Goal: Task Accomplishment & Management: Manage account settings

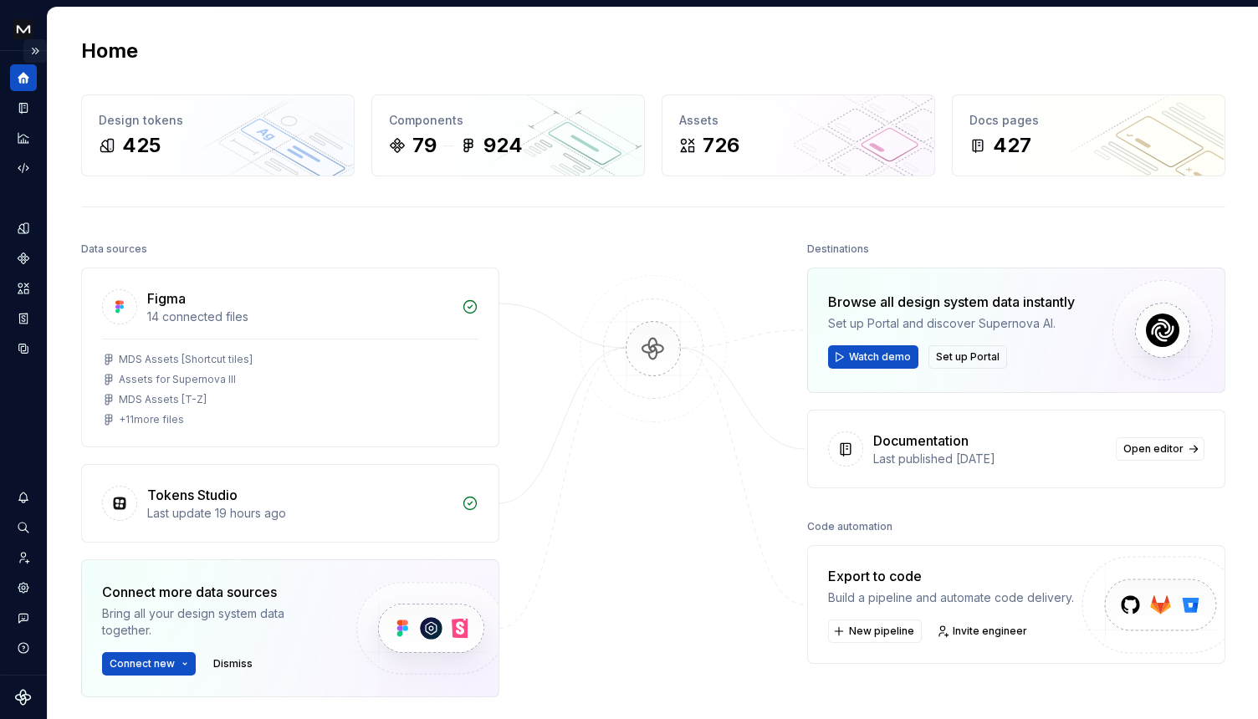
click at [35, 48] on button "Expand sidebar" at bounding box center [34, 50] width 23 height 23
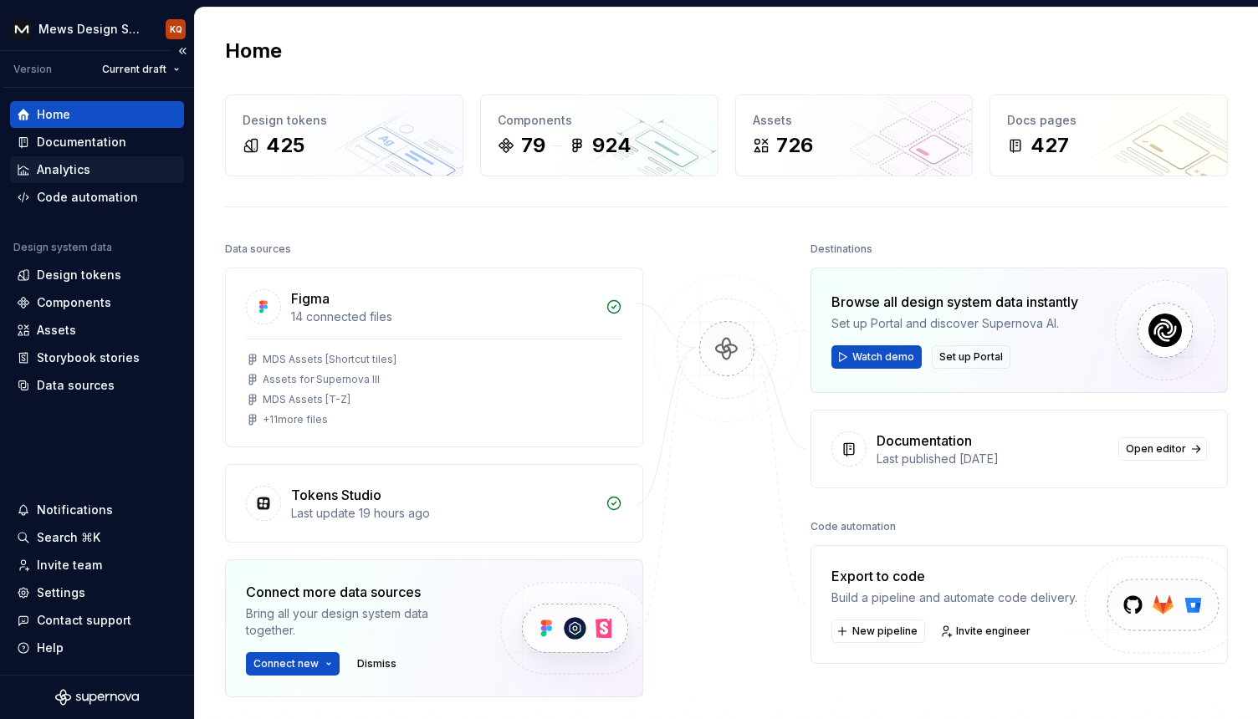
click at [57, 163] on div "Analytics" at bounding box center [64, 169] width 54 height 17
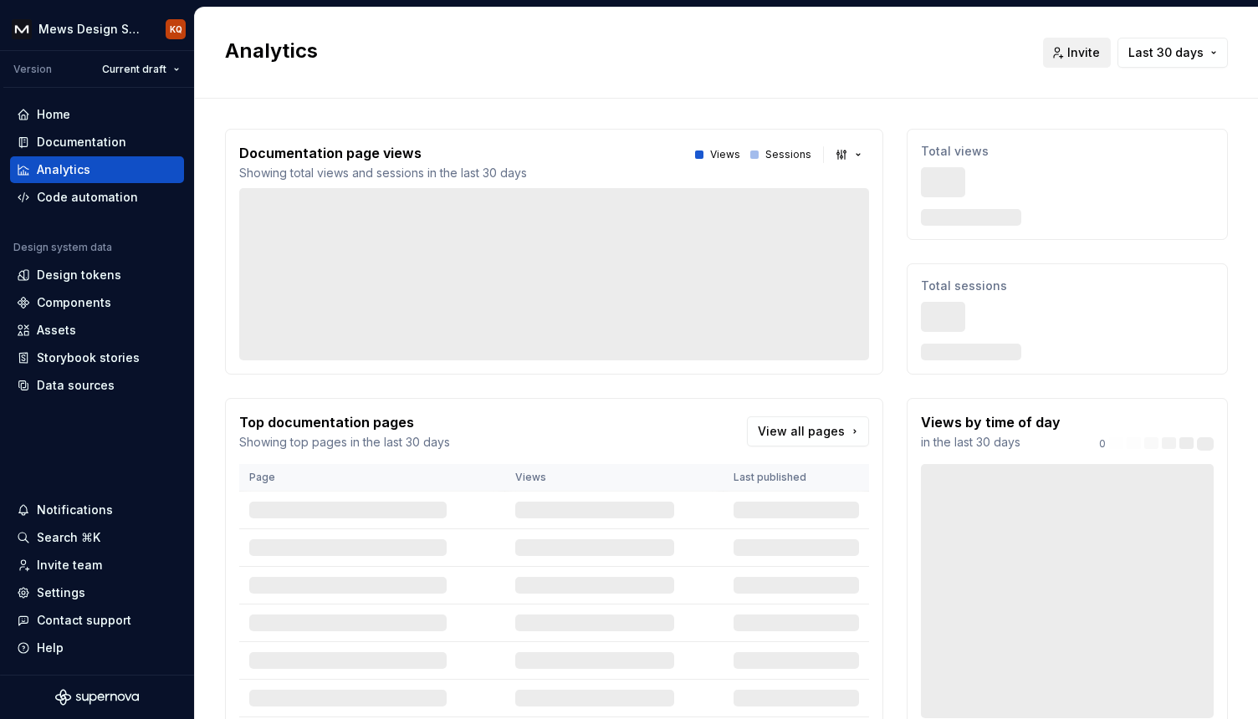
click at [1067, 49] on span "Invite" at bounding box center [1083, 52] width 33 height 17
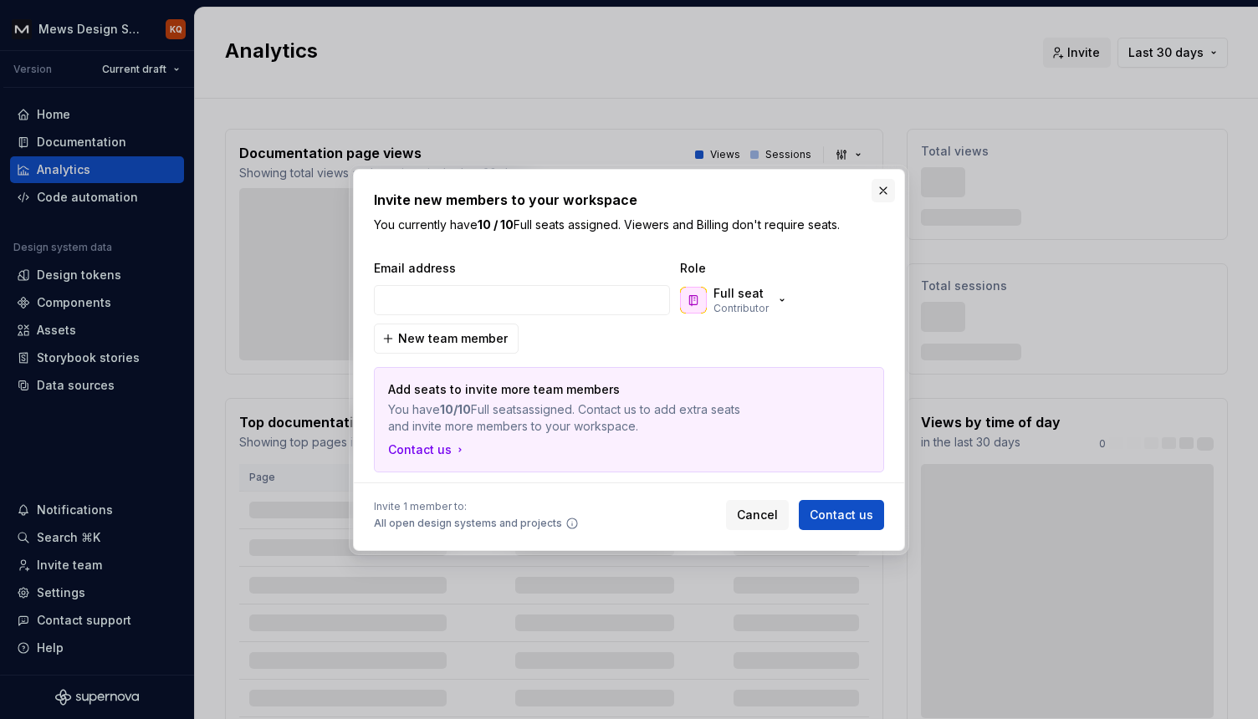
click at [888, 184] on button "button" at bounding box center [883, 190] width 23 height 23
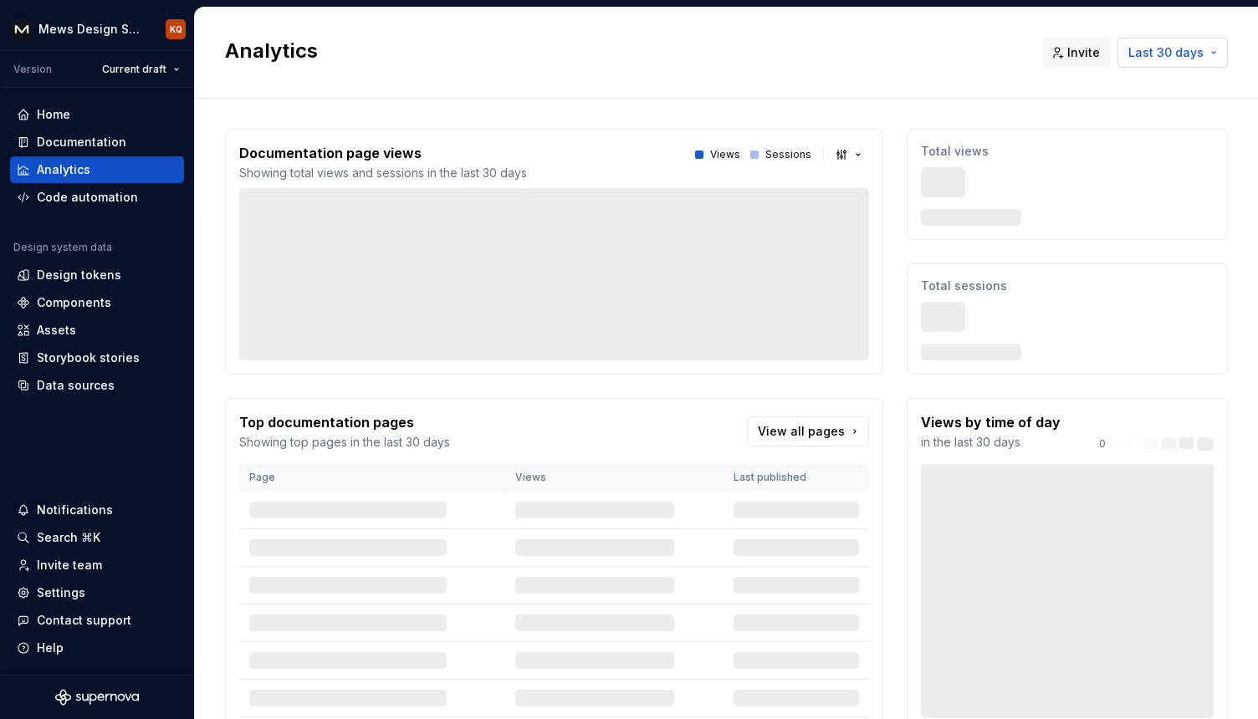
click at [1128, 55] on span "Last 30 days" at bounding box center [1165, 52] width 75 height 17
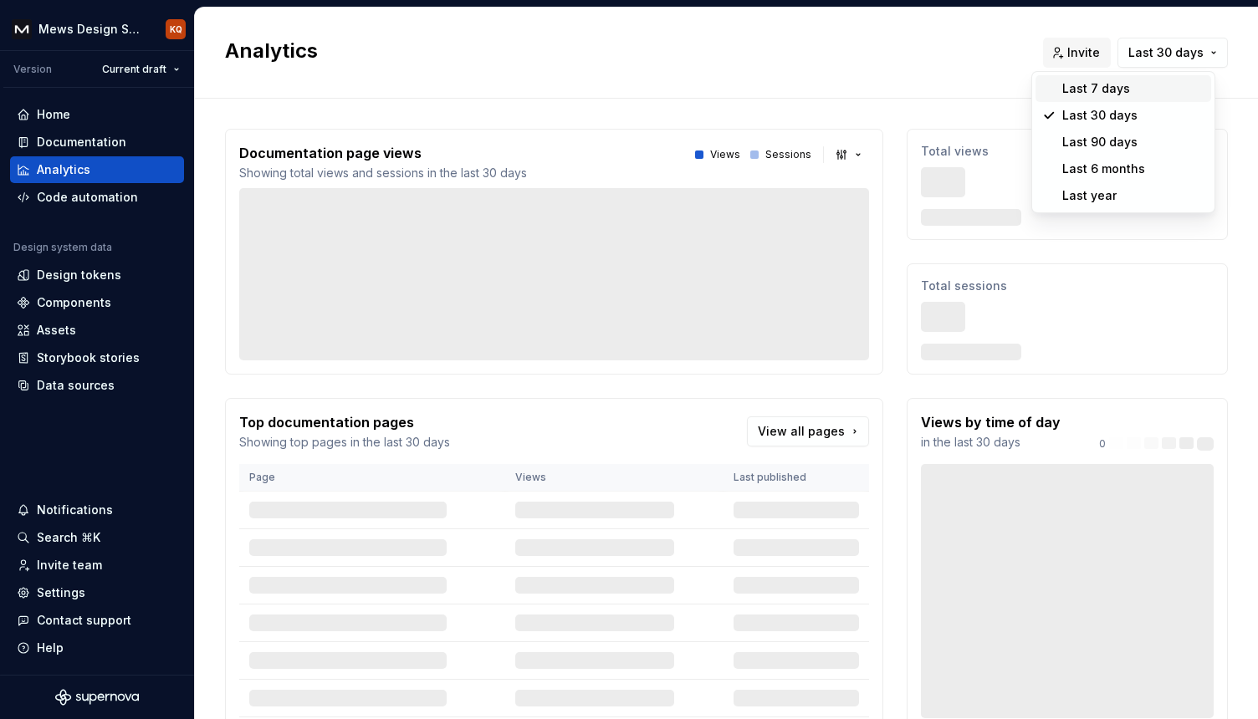
click at [948, 69] on html "Mews Design System KQ Version Current draft Home Documentation Analytics Code a…" at bounding box center [629, 359] width 1258 height 719
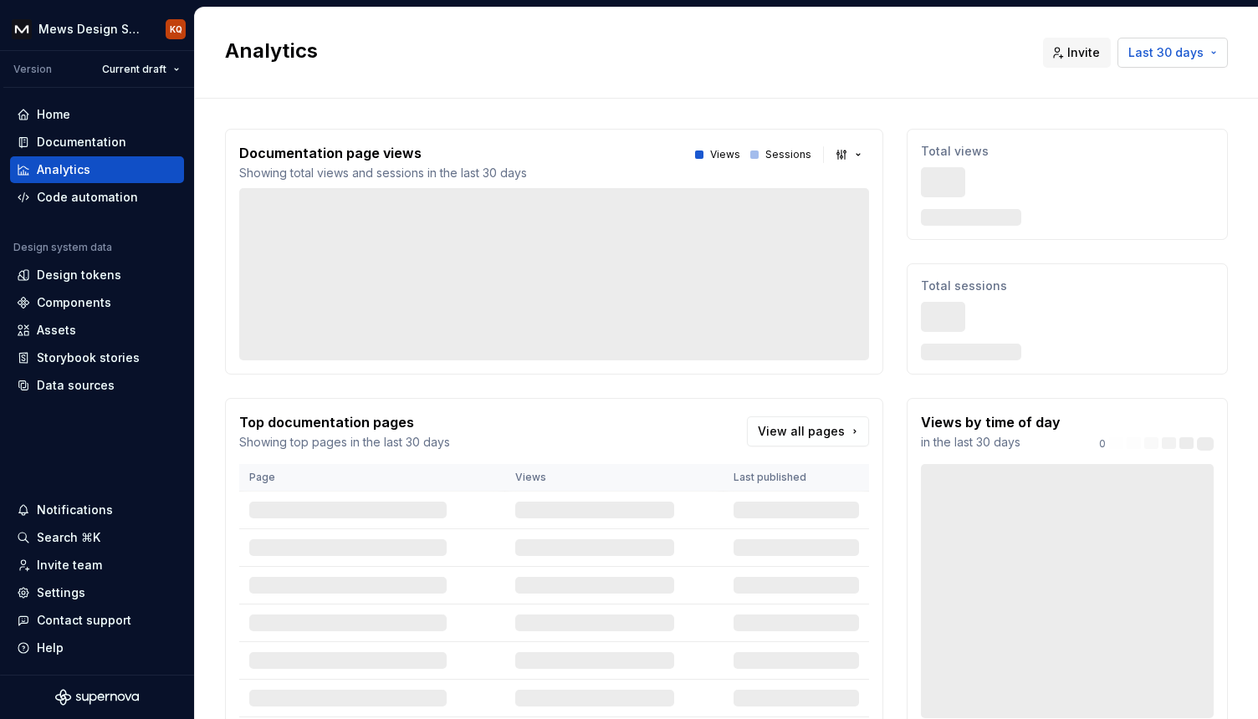
click at [1180, 56] on span "Last 30 days" at bounding box center [1165, 52] width 75 height 17
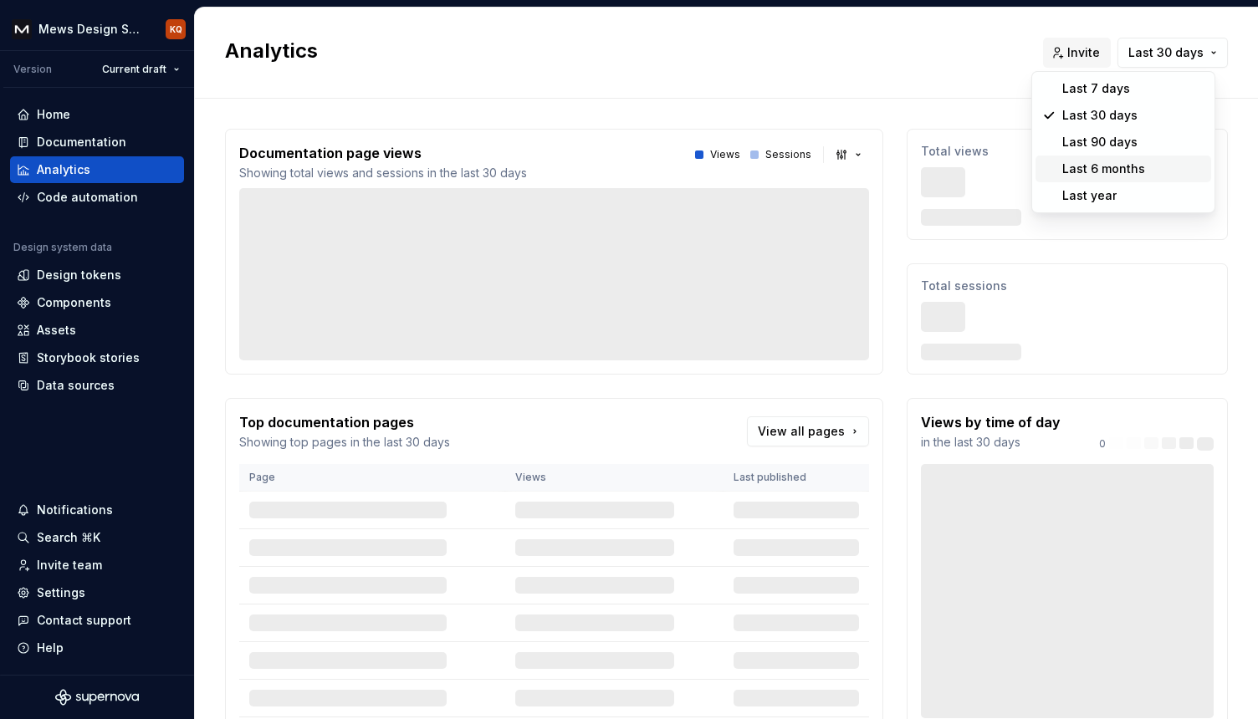
click at [1125, 166] on div "Last 6 months" at bounding box center [1103, 169] width 83 height 17
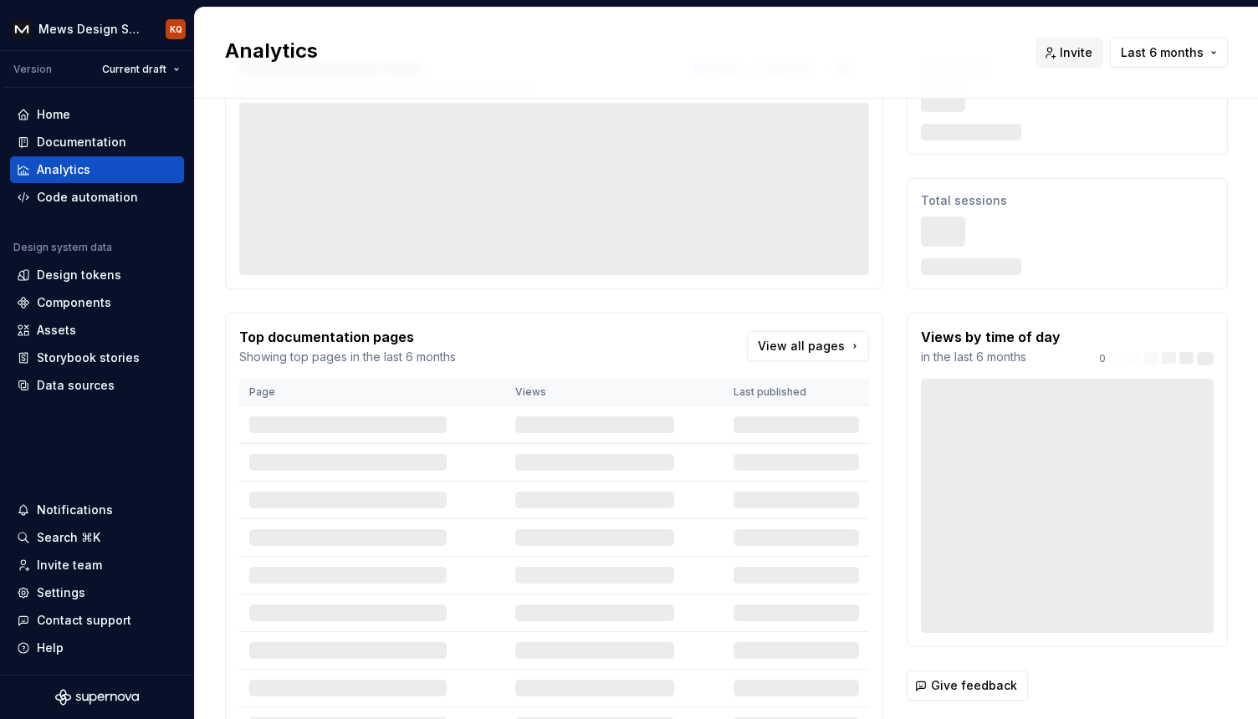
scroll to position [83, 0]
click at [75, 564] on div "Invite team" at bounding box center [69, 565] width 65 height 17
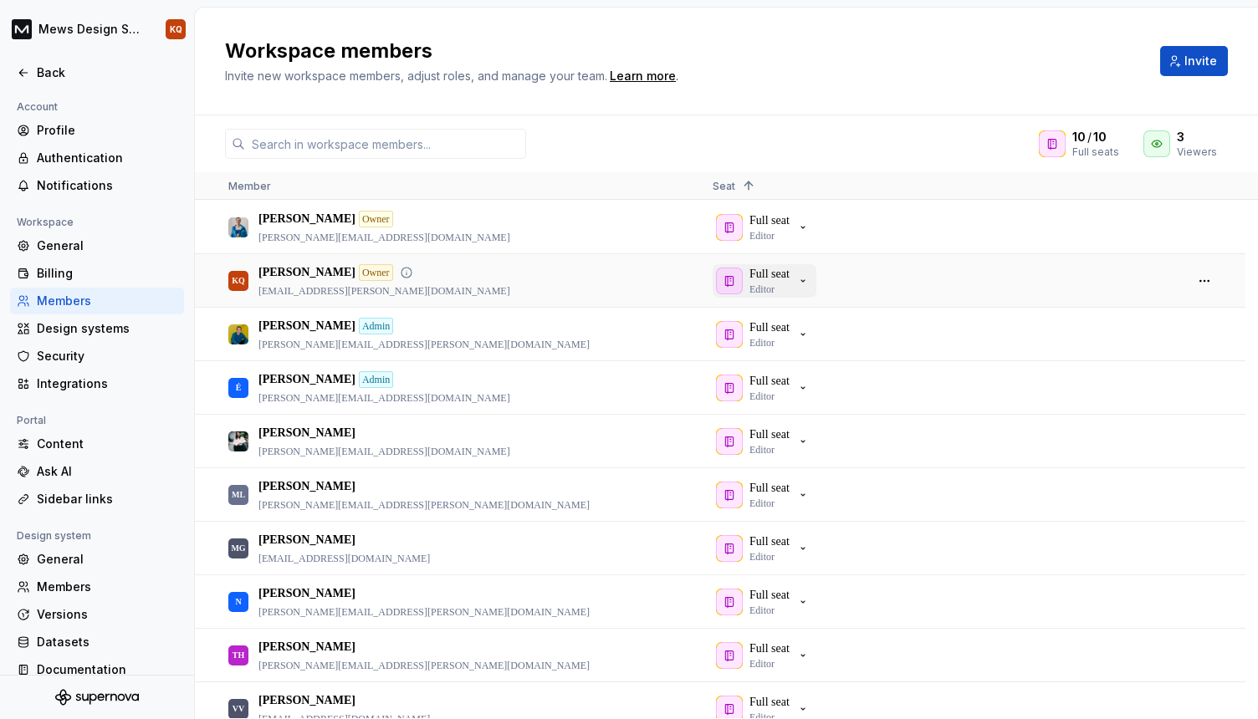
click at [808, 278] on icon "button" at bounding box center [802, 280] width 13 height 13
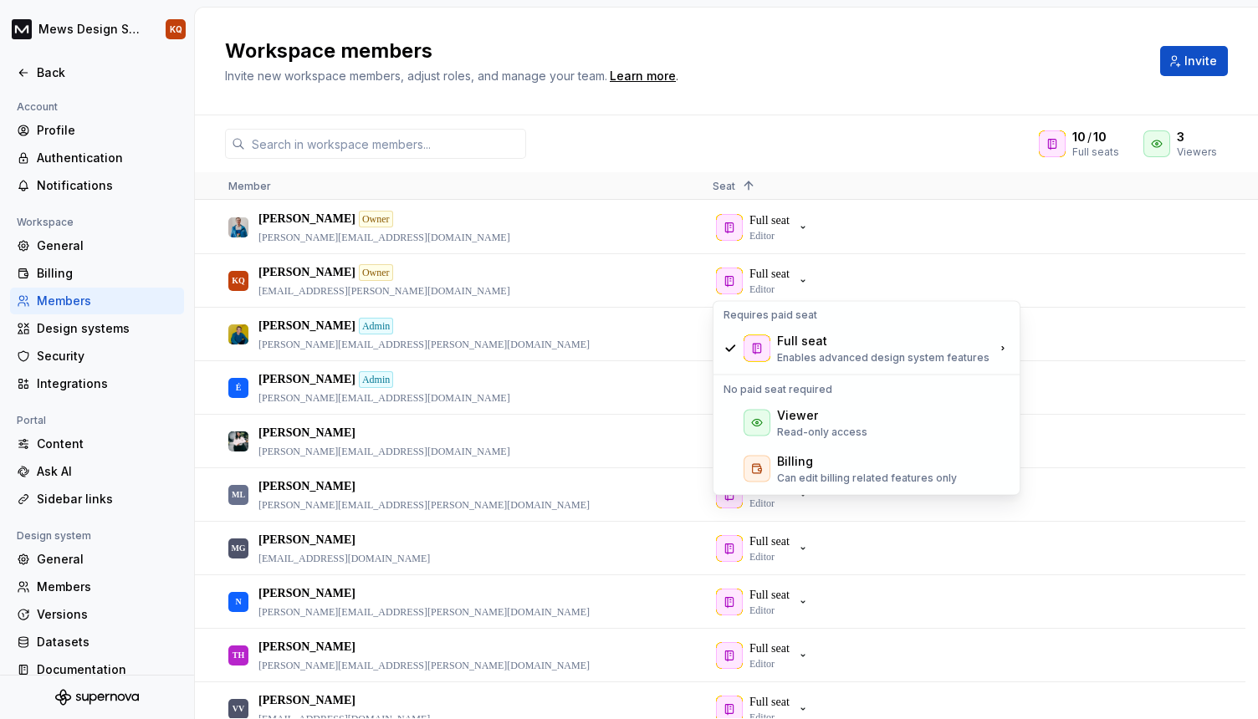
click at [841, 137] on div "10 / 10 Full seats 3 Viewers" at bounding box center [726, 144] width 1063 height 30
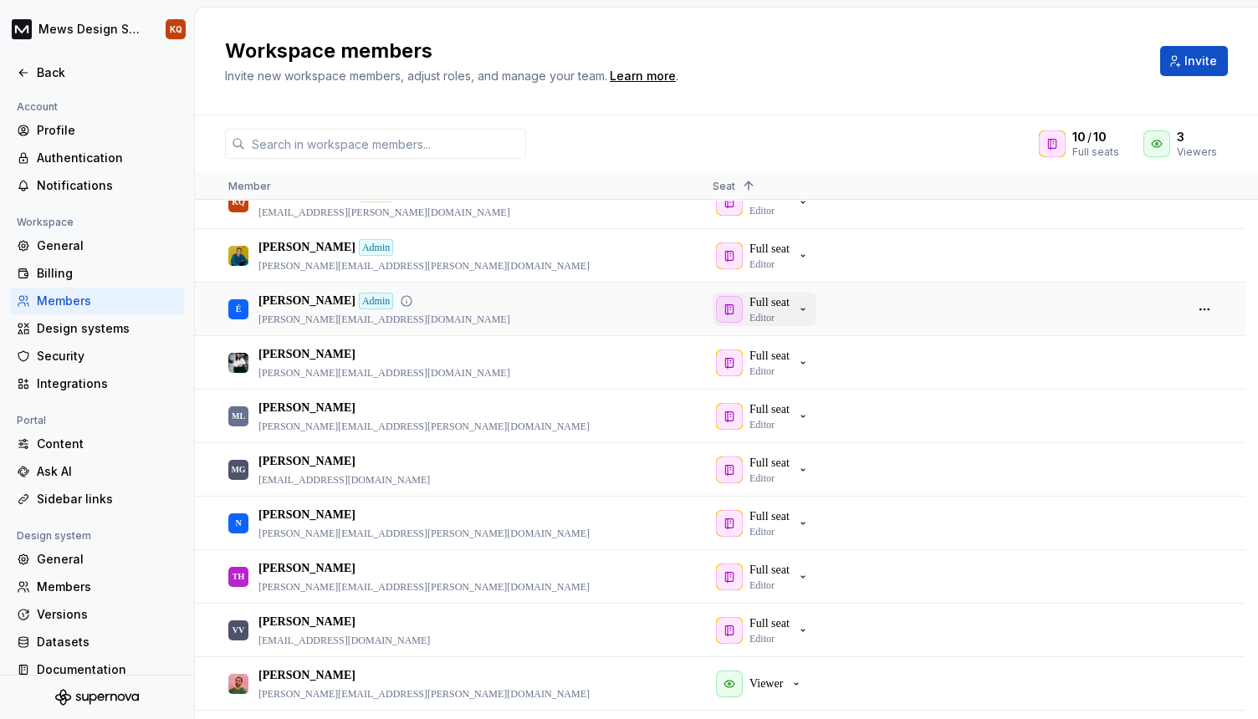
click at [807, 310] on icon "button" at bounding box center [802, 309] width 13 height 13
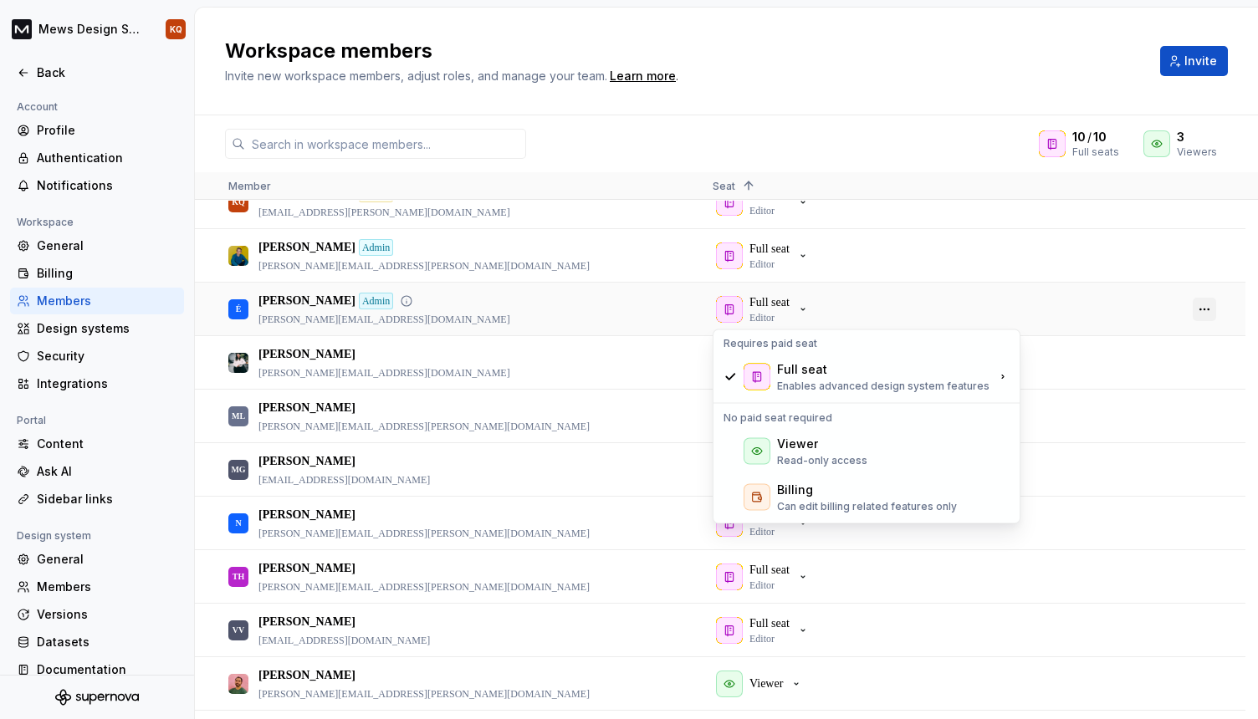
click at [1207, 307] on button "button" at bounding box center [1204, 309] width 23 height 23
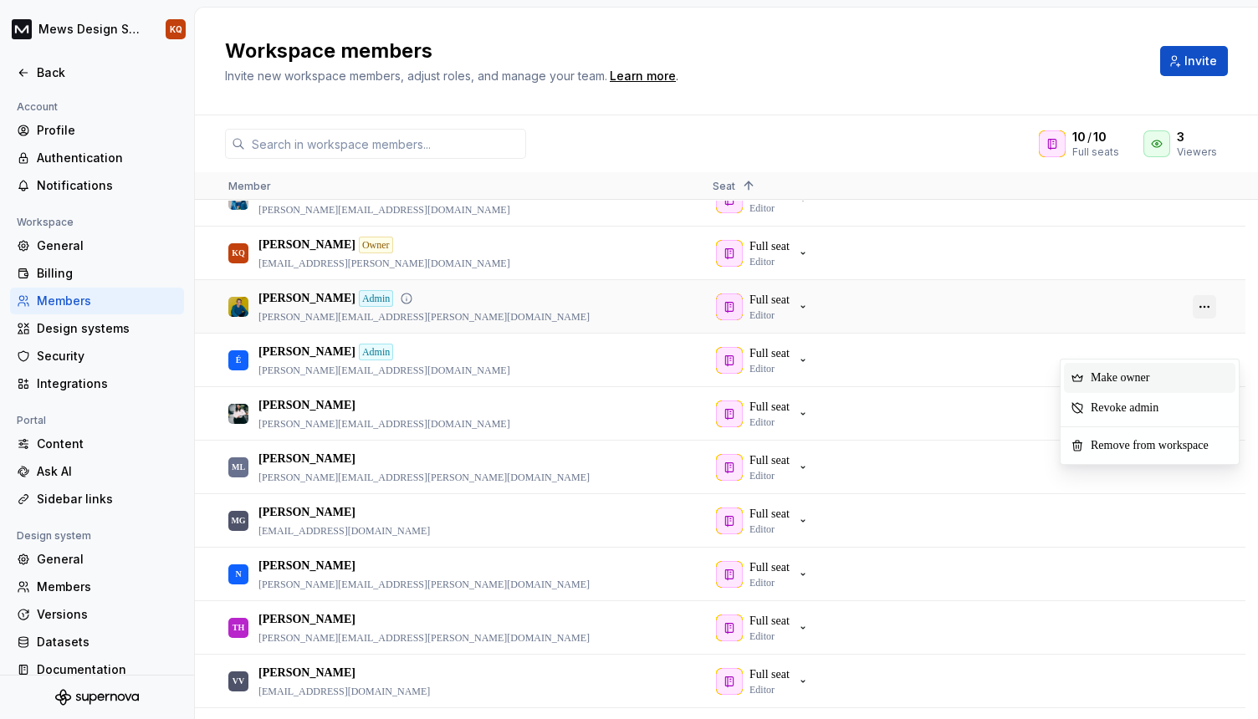
click at [1207, 300] on button "button" at bounding box center [1204, 306] width 23 height 23
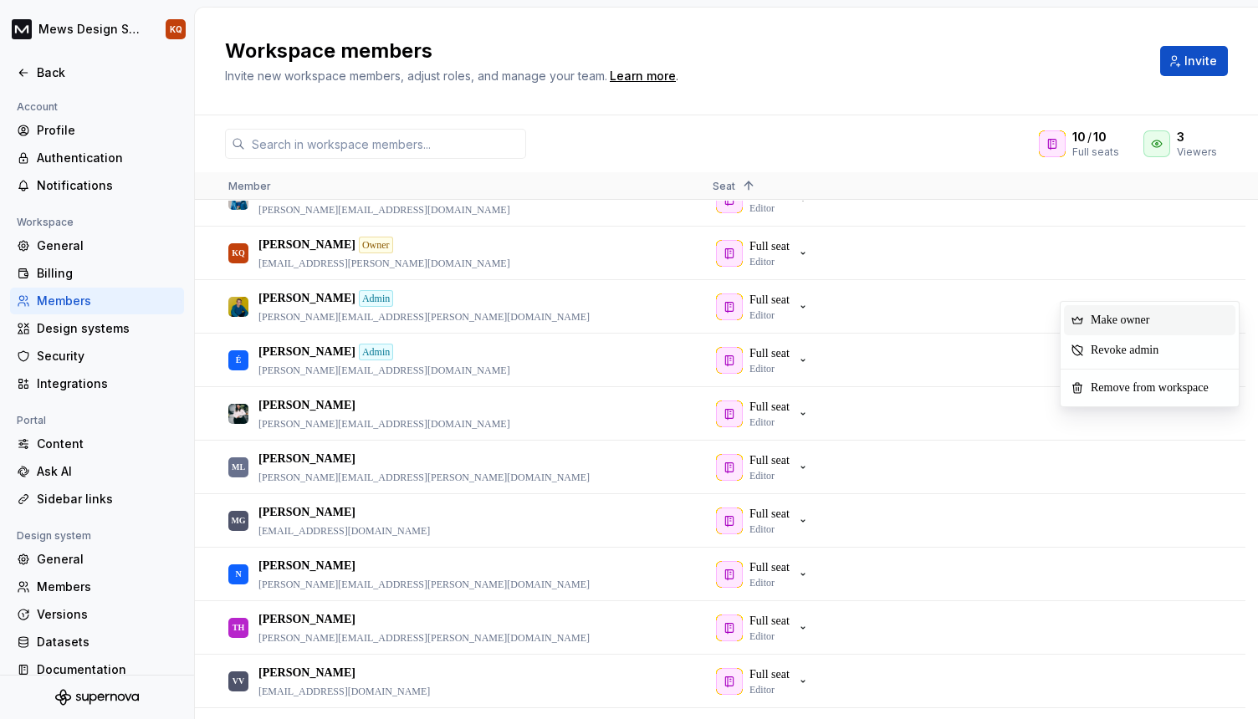
click at [969, 136] on div "10 / 10 Full seats 3 Viewers" at bounding box center [726, 144] width 1063 height 30
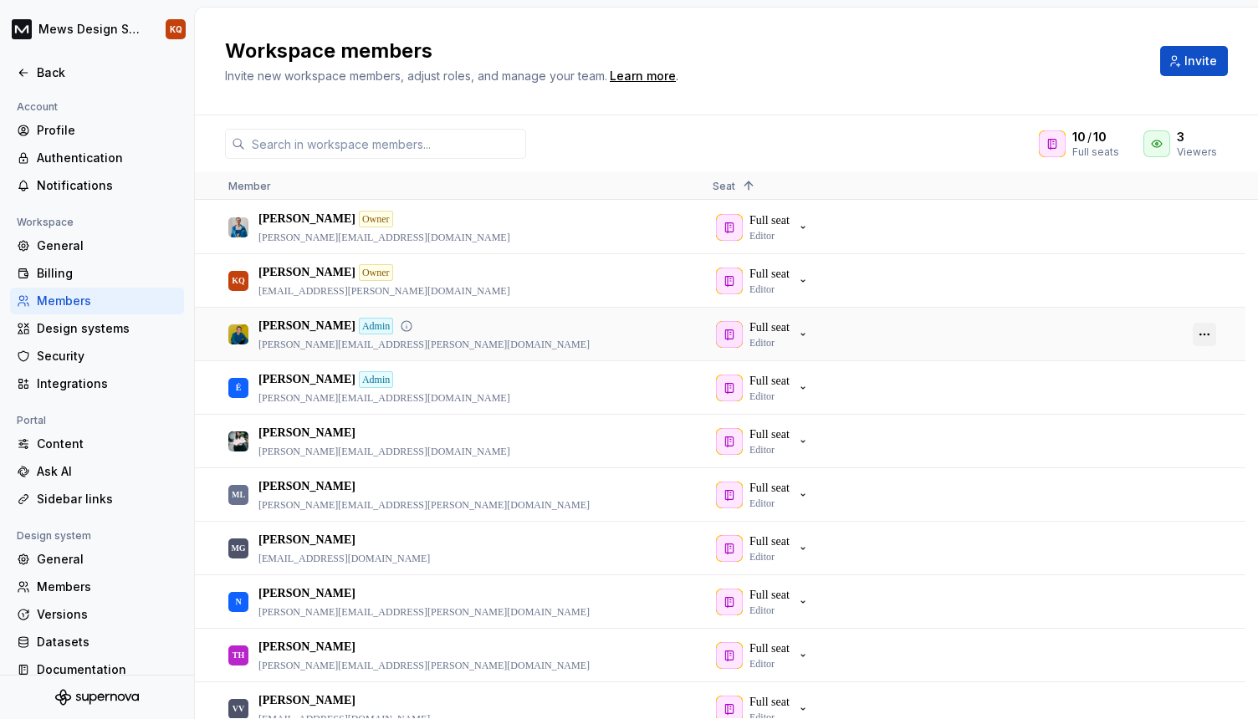
click at [1199, 334] on button "button" at bounding box center [1204, 334] width 23 height 23
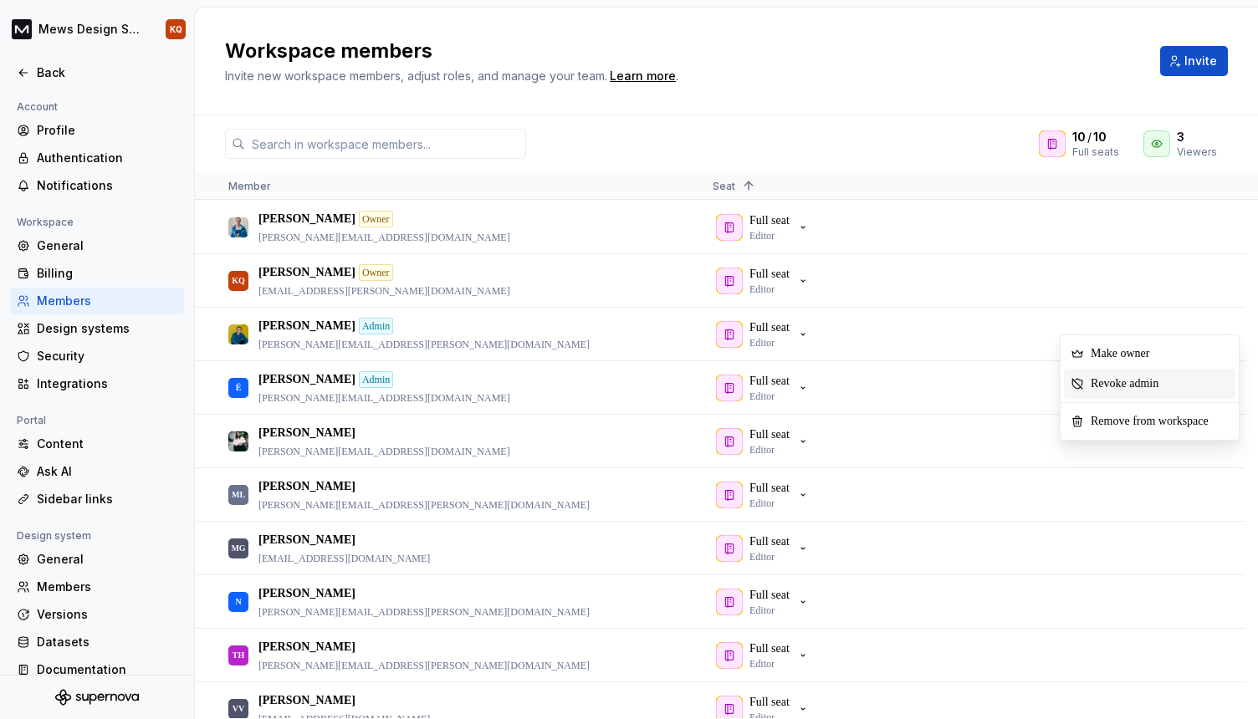
click at [1084, 388] on span "Revoke admin" at bounding box center [1128, 384] width 88 height 30
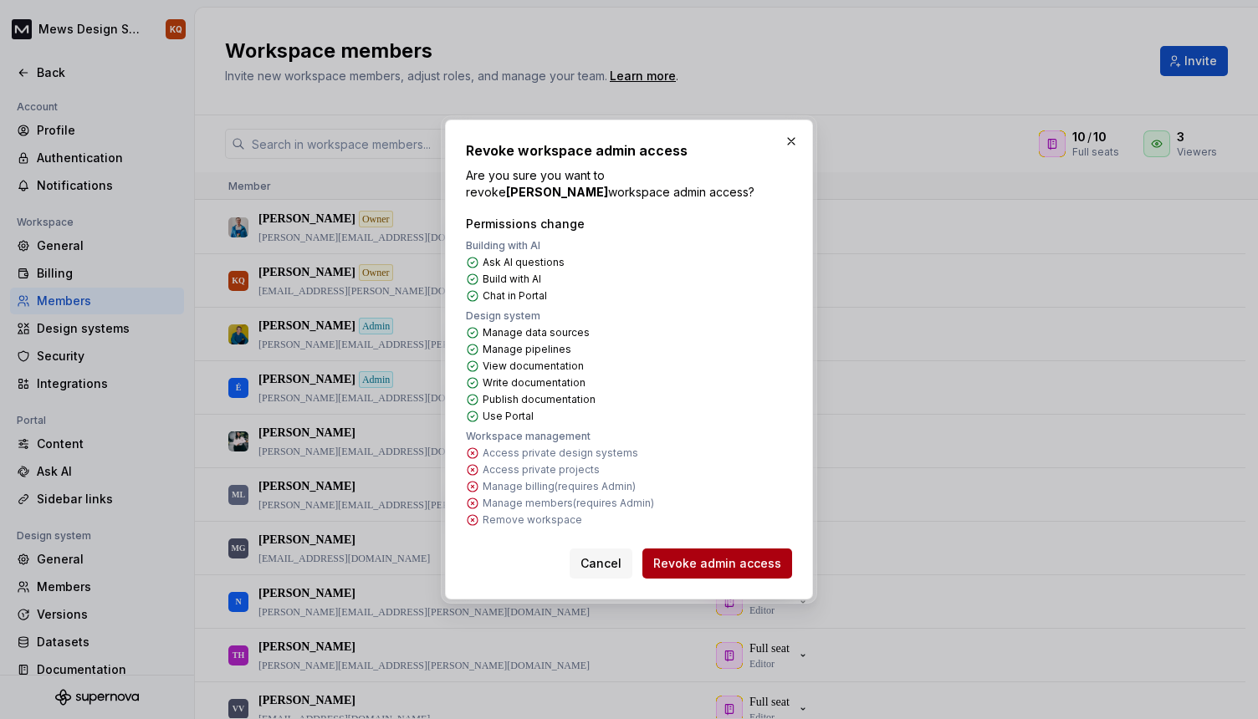
click at [684, 563] on span "Revoke admin access" at bounding box center [717, 563] width 128 height 17
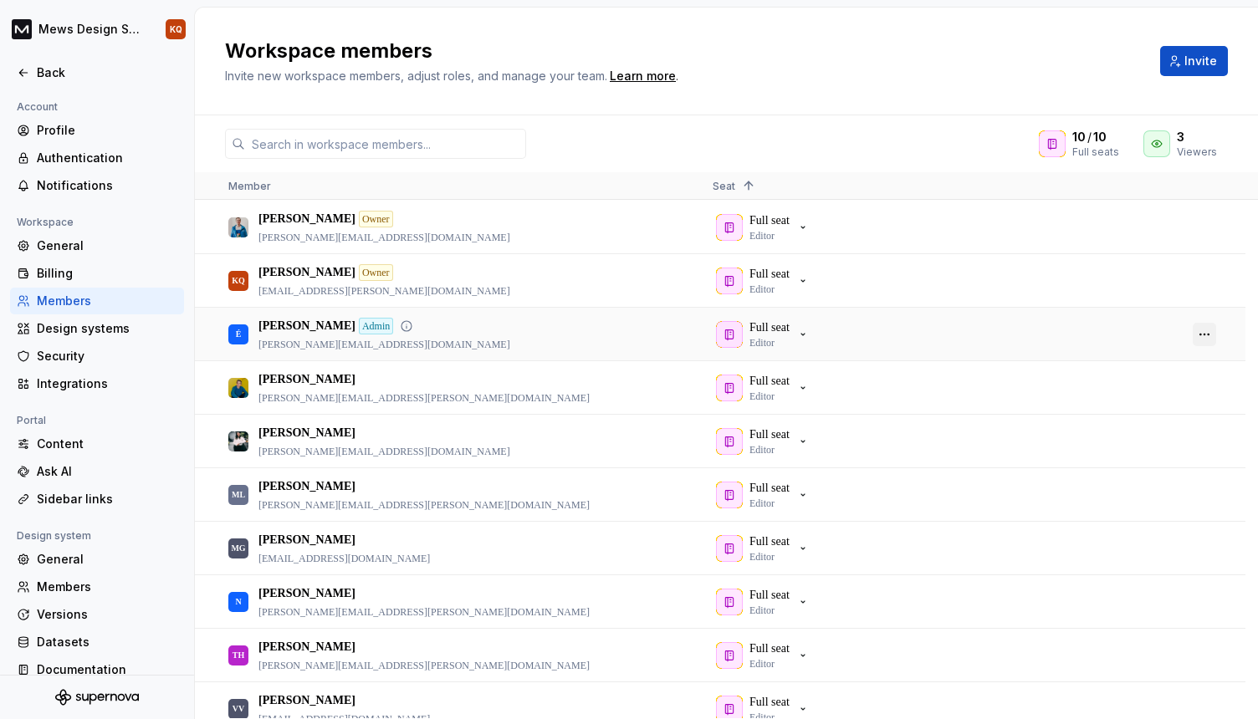
click at [1202, 338] on button "button" at bounding box center [1204, 334] width 23 height 23
click at [1160, 383] on span "Revoke admin" at bounding box center [1128, 388] width 88 height 30
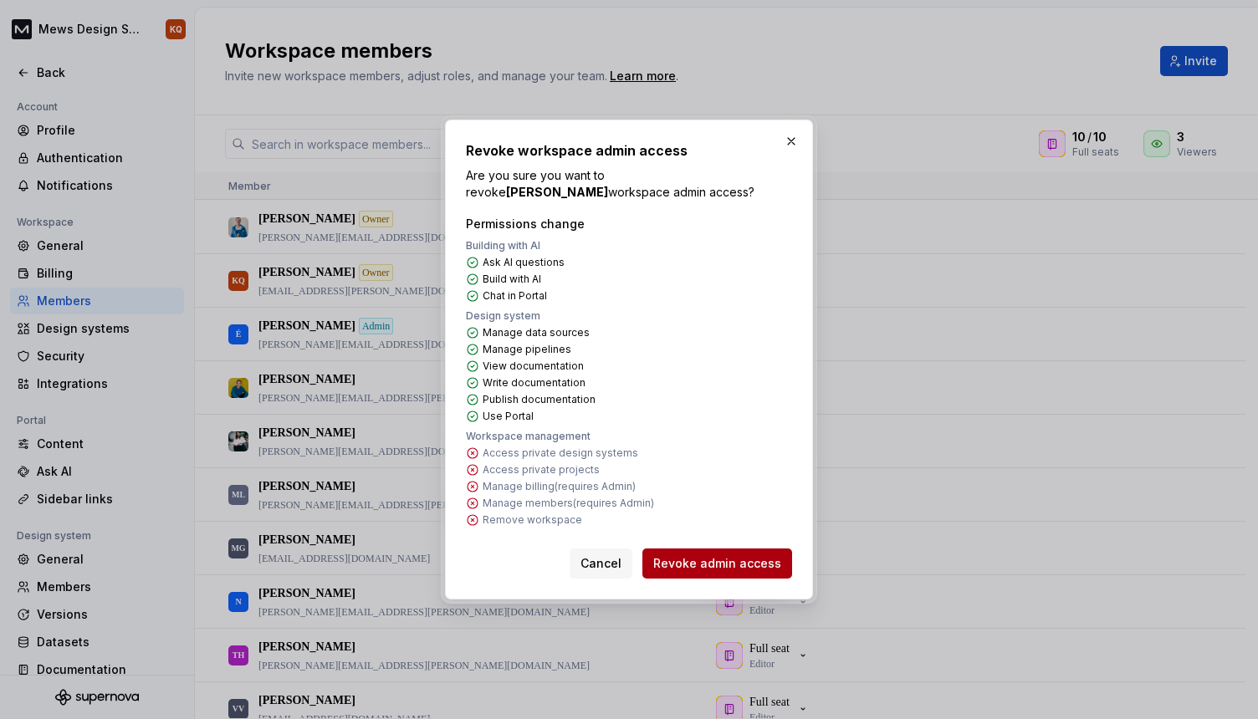
click at [694, 554] on button "Revoke admin access" at bounding box center [717, 564] width 150 height 30
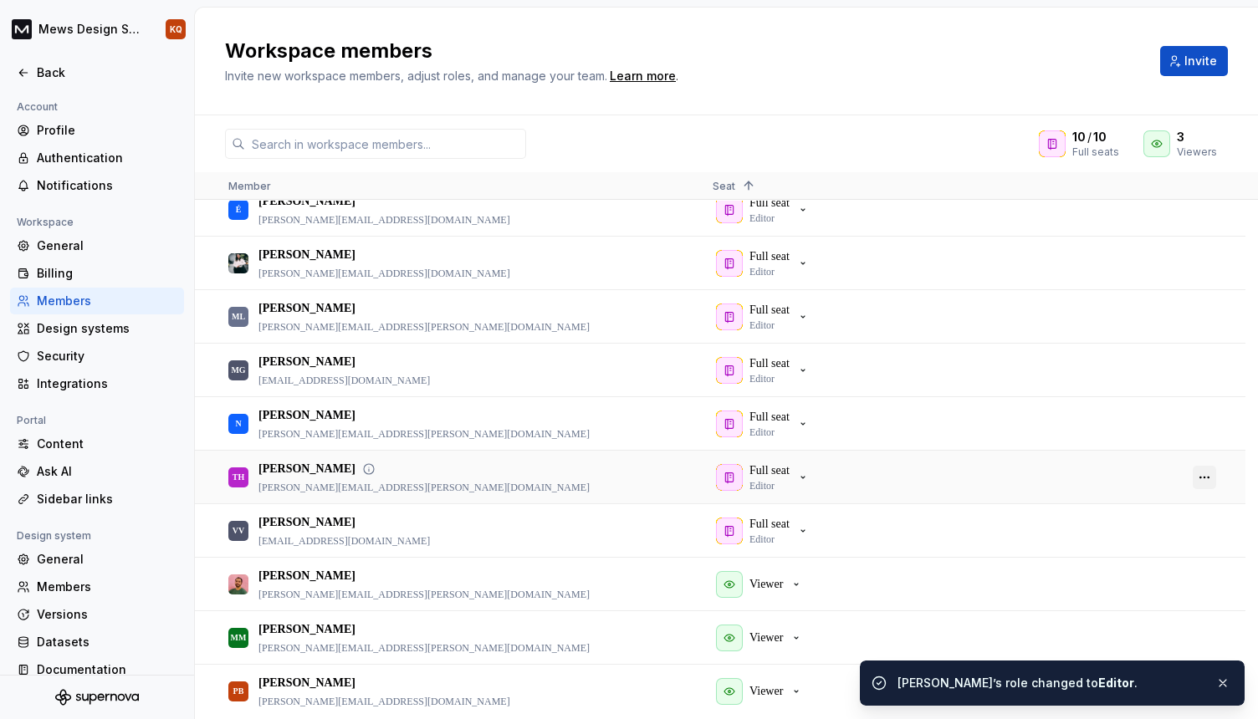
click at [1206, 475] on button "button" at bounding box center [1204, 477] width 23 height 23
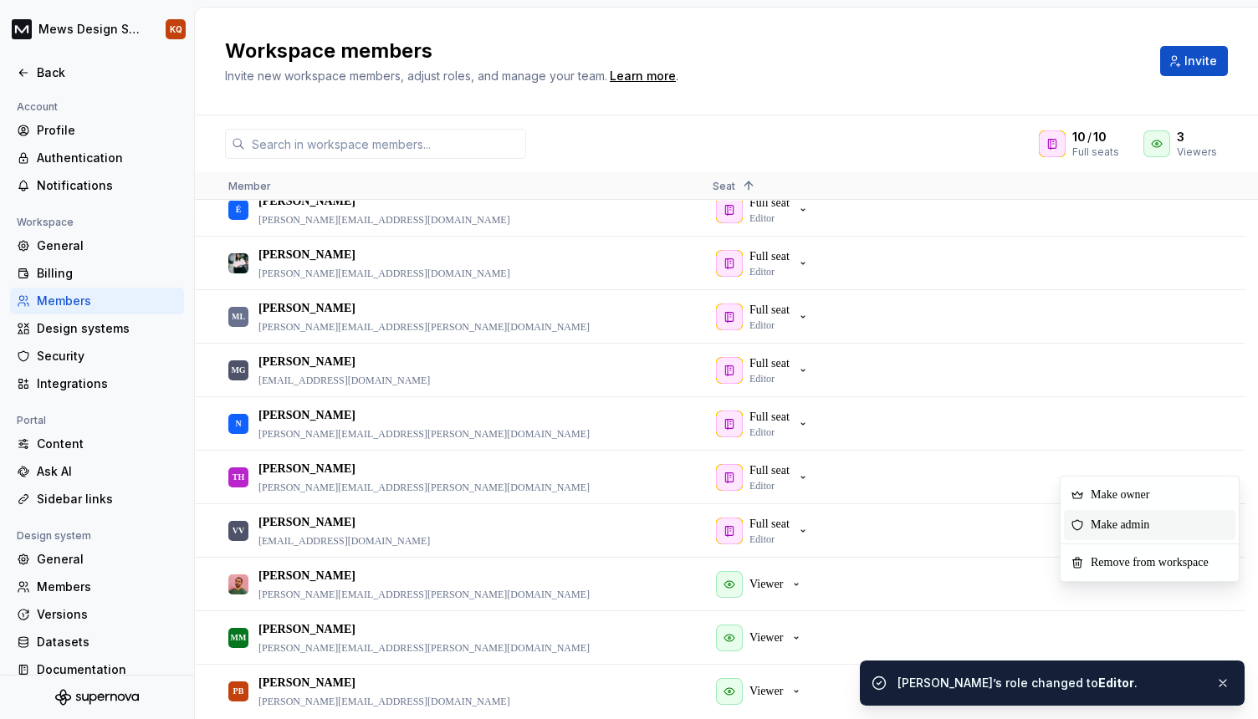
click at [1162, 524] on span "Make admin" at bounding box center [1123, 525] width 79 height 30
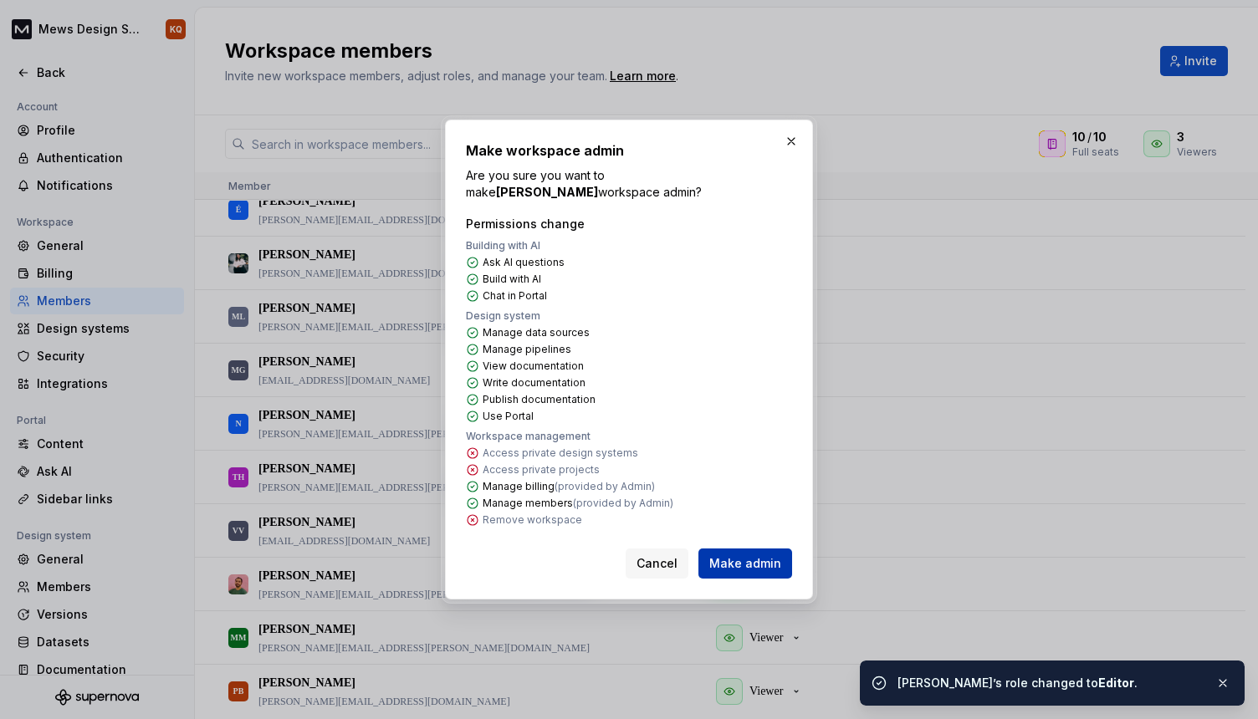
click at [748, 559] on span "Make admin" at bounding box center [745, 563] width 72 height 17
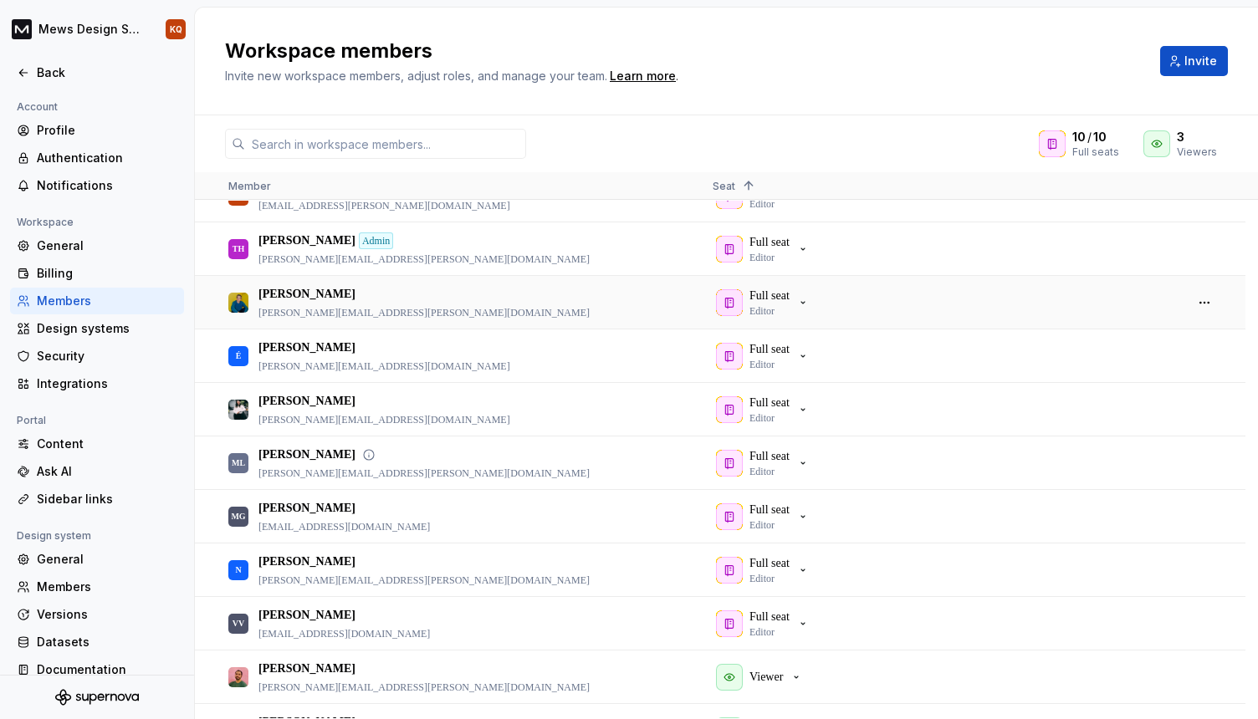
scroll to position [100, 0]
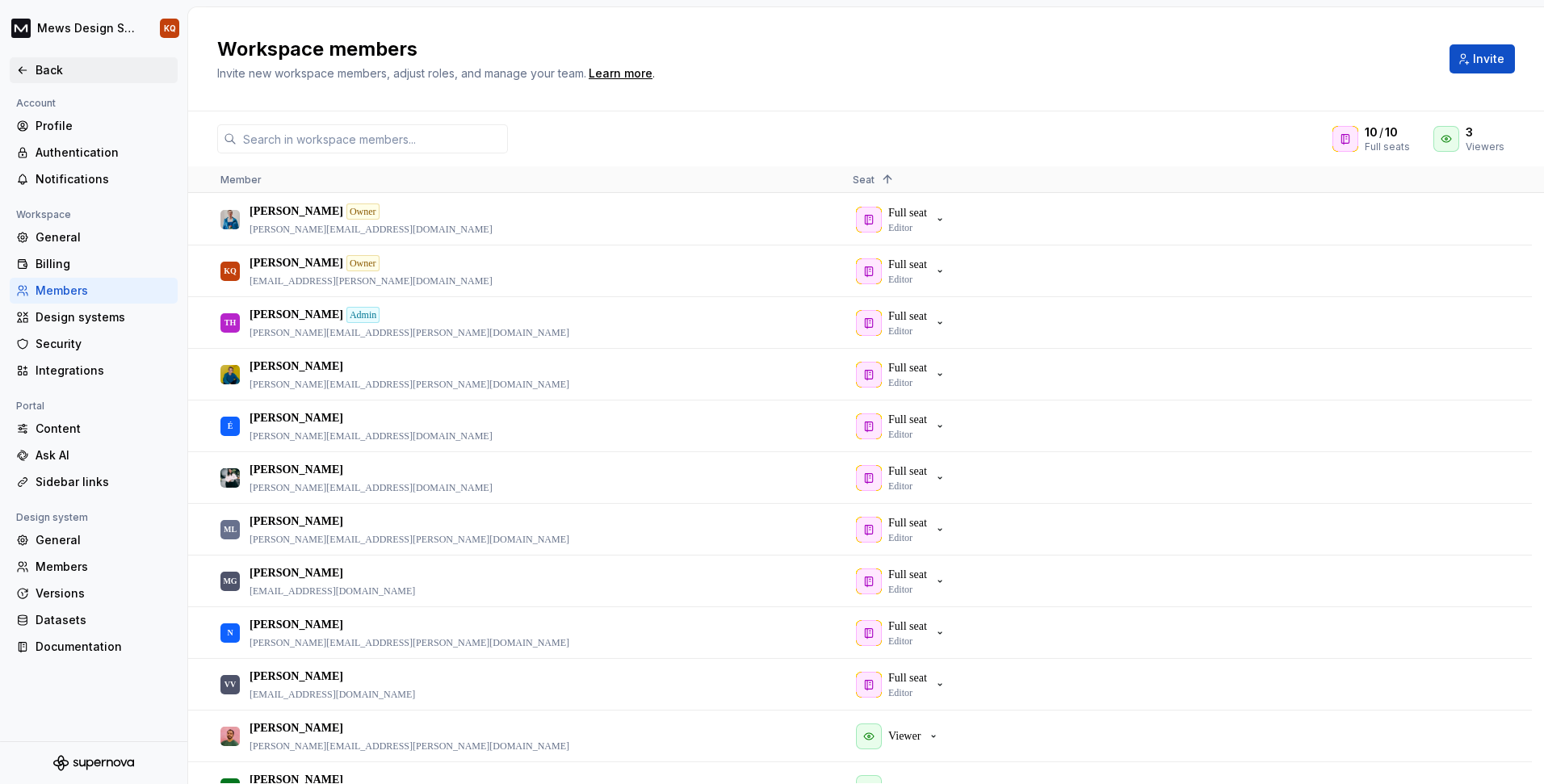
click at [18, 67] on icon at bounding box center [22, 70] width 13 height 13
